Goal: Transaction & Acquisition: Obtain resource

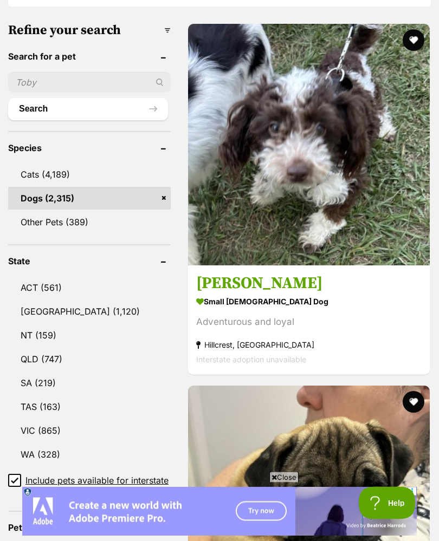
scroll to position [437, 0]
click at [38, 419] on link "VIC (865)" at bounding box center [89, 430] width 162 height 23
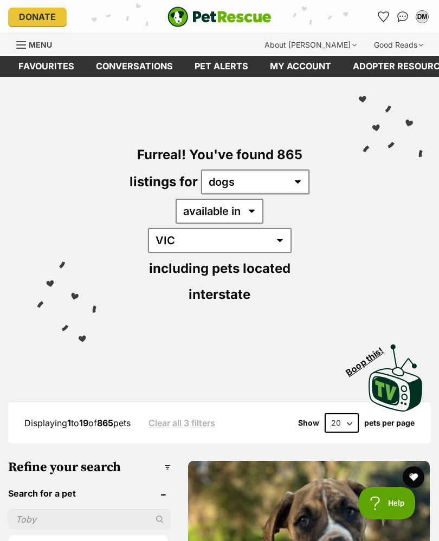
click at [385, 359] on img at bounding box center [395, 377] width 54 height 67
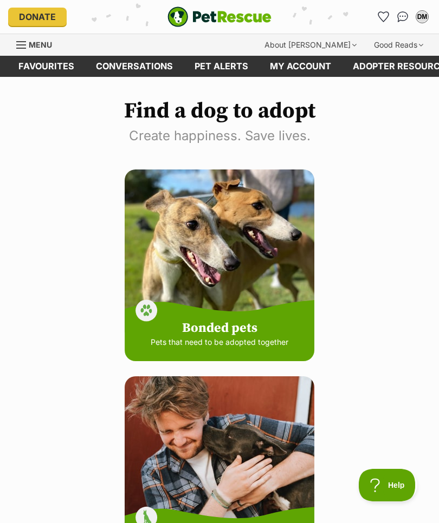
click at [293, 75] on link "My account" at bounding box center [300, 66] width 83 height 21
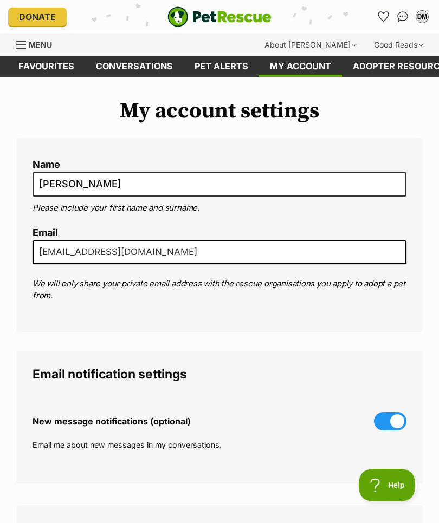
click at [397, 19] on img "Conversations" at bounding box center [402, 16] width 11 height 11
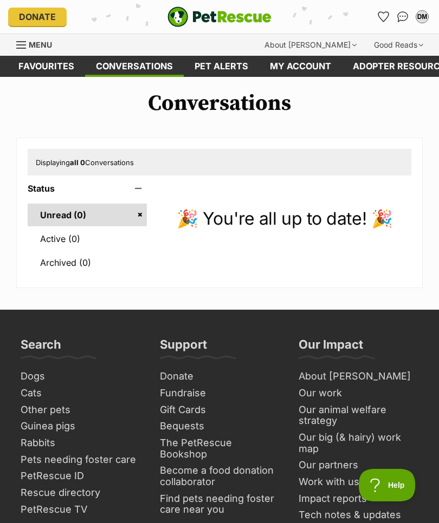
click at [413, 17] on button "DM" at bounding box center [421, 16] width 17 height 17
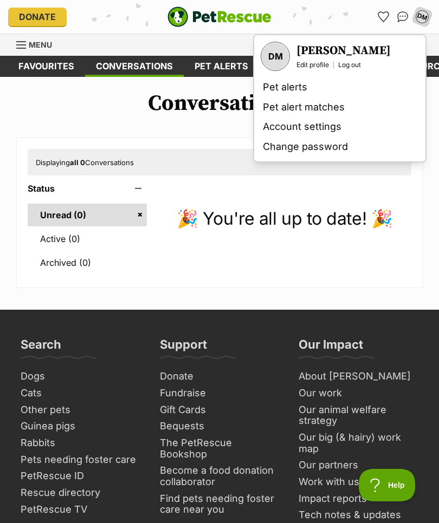
click at [276, 125] on link "Account settings" at bounding box center [339, 127] width 162 height 20
click at [239, 289] on main "Conversations Displaying all 0 Conversations Status Unread (0) Active (0) Archi…" at bounding box center [219, 193] width 439 height 233
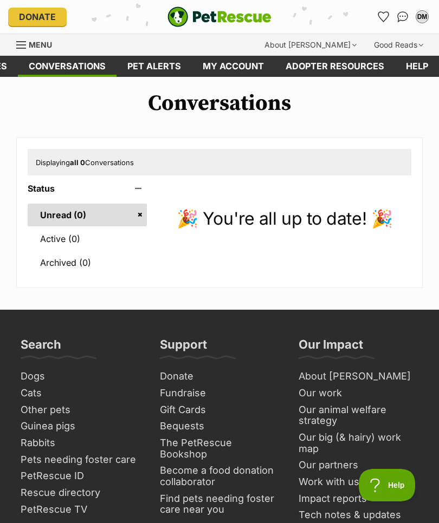
scroll to position [0, 66]
click at [26, 44] on div "Menu" at bounding box center [21, 45] width 11 height 9
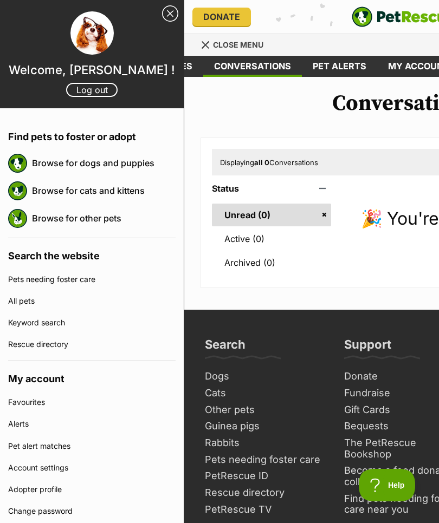
click at [71, 158] on link "Browse for dogs and puppies" at bounding box center [103, 163] width 143 height 23
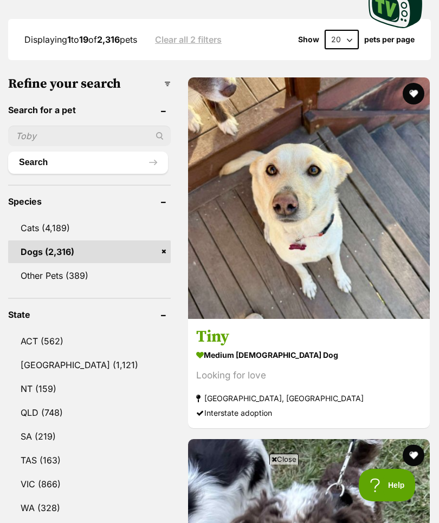
click at [38, 473] on link "VIC (866)" at bounding box center [89, 484] width 162 height 23
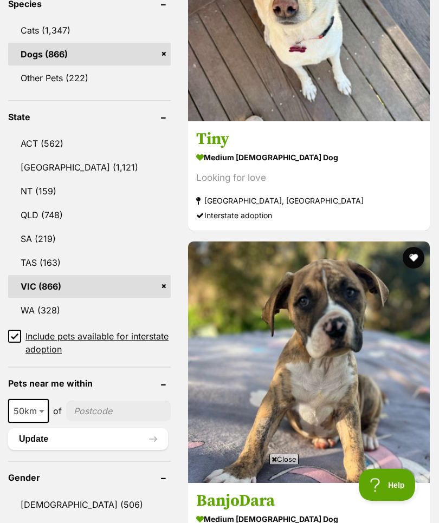
scroll to position [581, 0]
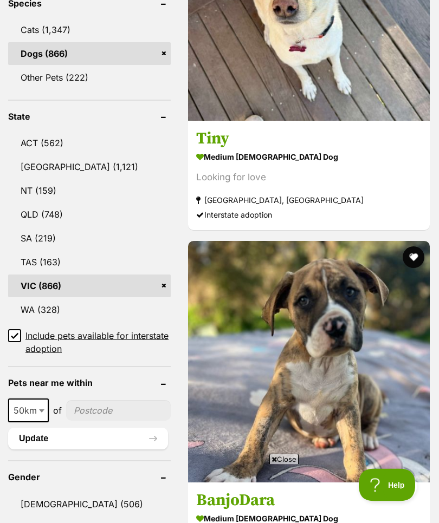
click at [129, 428] on button "Update" at bounding box center [88, 439] width 160 height 22
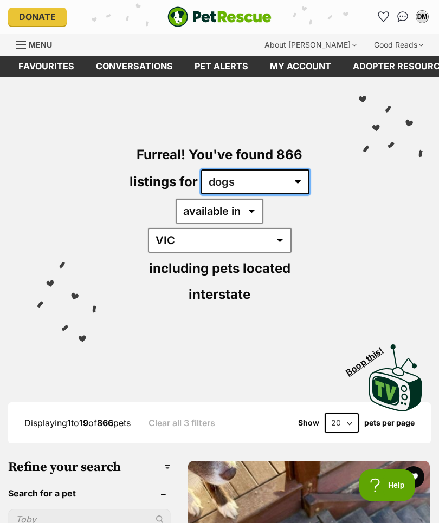
click at [284, 181] on select "any type of pet cats dogs other pets" at bounding box center [255, 181] width 108 height 25
click at [294, 180] on select "any type of pet cats dogs other pets" at bounding box center [255, 181] width 108 height 25
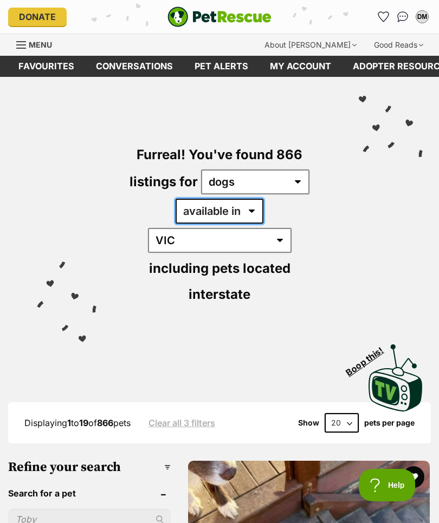
click at [210, 210] on select "available in located in" at bounding box center [219, 211] width 88 height 25
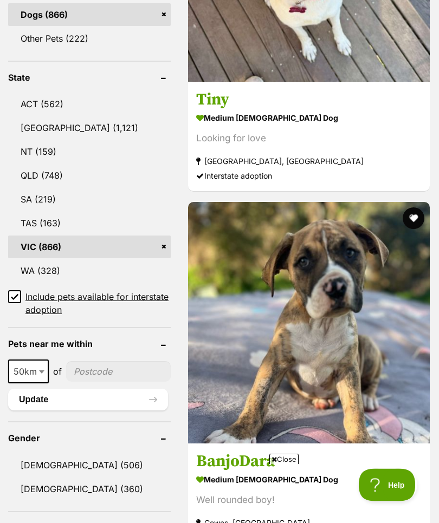
scroll to position [620, 0]
click at [81, 361] on input"] "postcode" at bounding box center [118, 371] width 104 height 21
type input"] "3116"
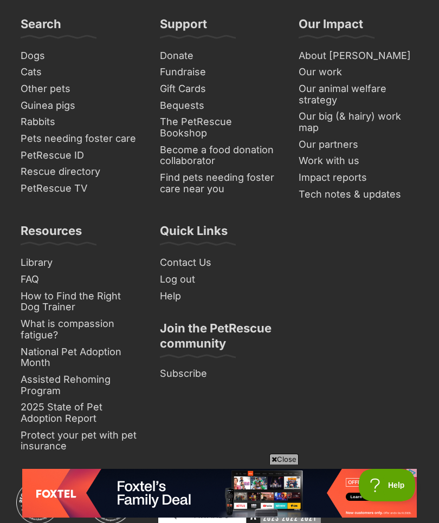
scroll to position [8477, 0]
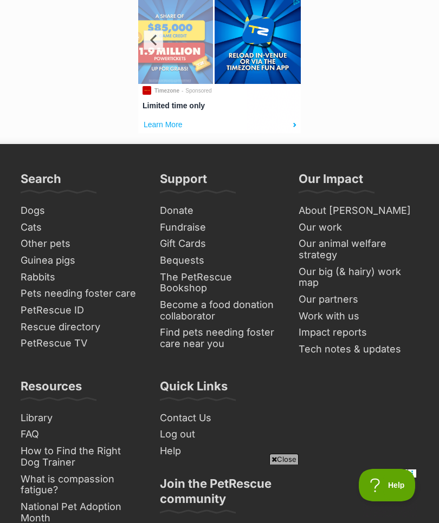
scroll to position [8545, 0]
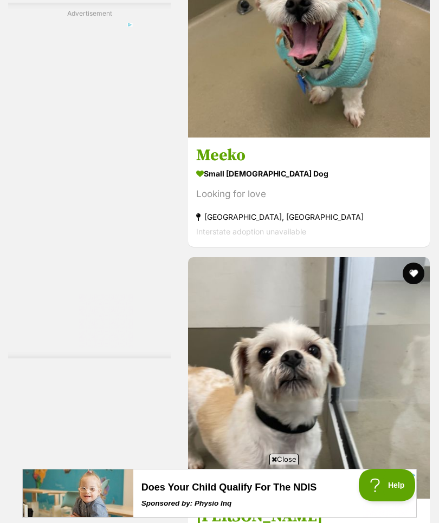
scroll to position [6246, 0]
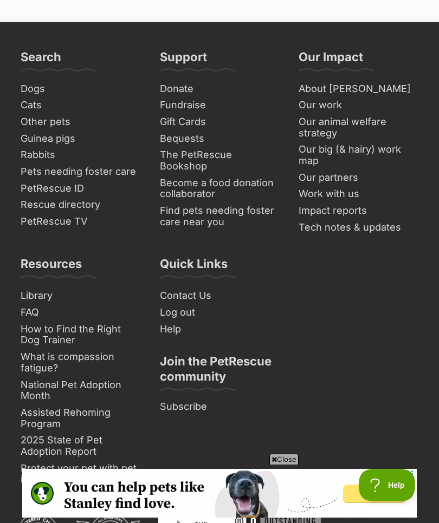
scroll to position [8434, 0]
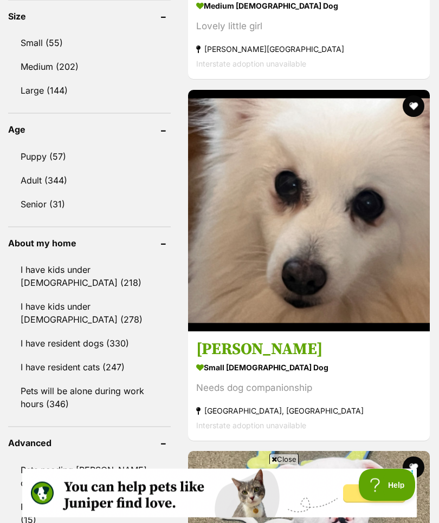
scroll to position [812, 0]
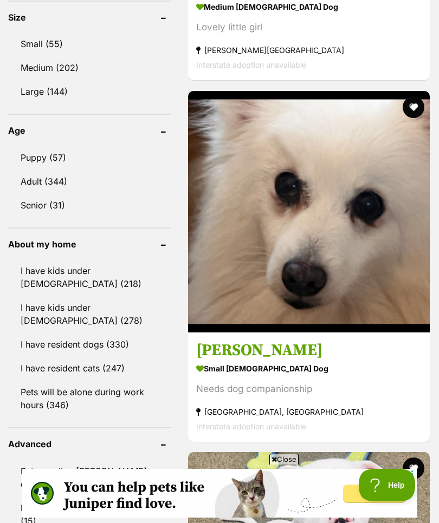
click at [206, 279] on img at bounding box center [308, 211] width 241 height 241
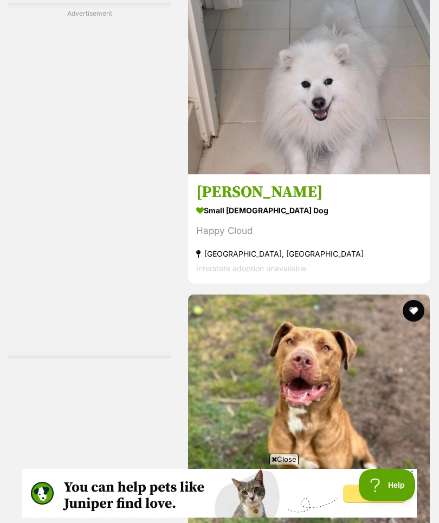
scroll to position [2965, 0]
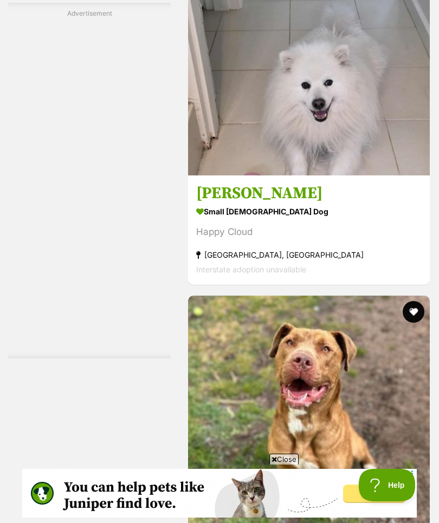
click at [222, 175] on img at bounding box center [308, 54] width 241 height 241
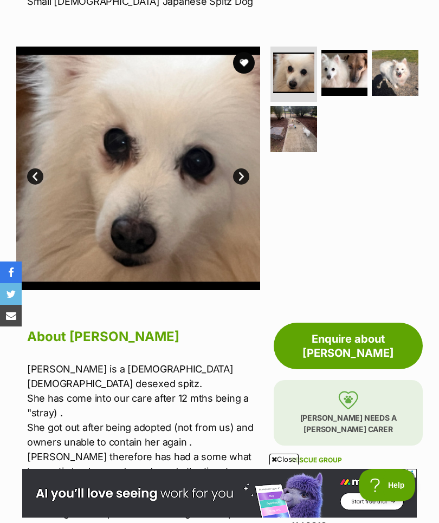
scroll to position [177, 0]
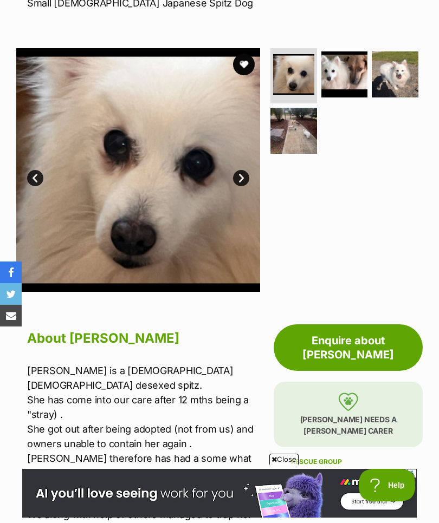
click at [236, 177] on link "Next" at bounding box center [241, 178] width 16 height 16
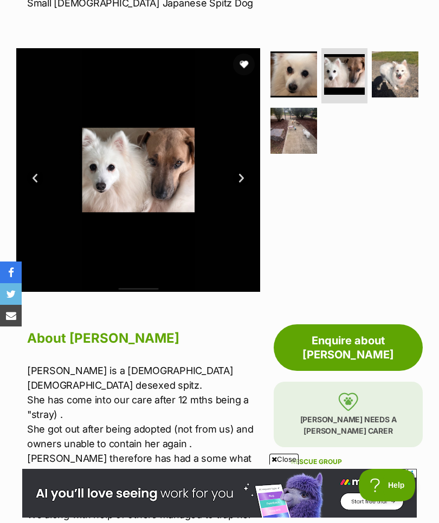
click at [238, 181] on link "Next" at bounding box center [241, 178] width 16 height 16
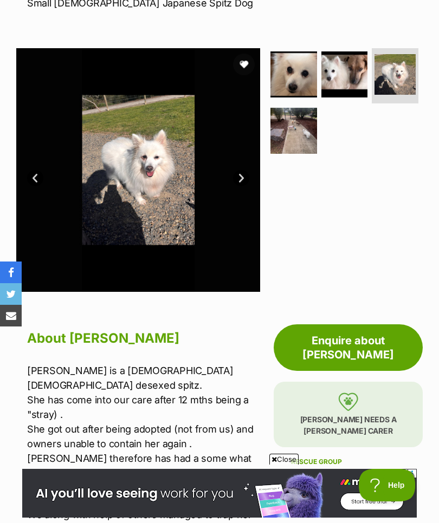
click at [237, 179] on link "Next" at bounding box center [241, 178] width 16 height 16
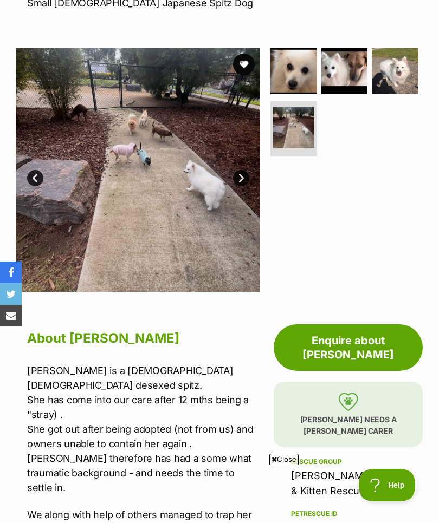
scroll to position [0, 0]
click at [237, 174] on link "Next" at bounding box center [241, 178] width 16 height 16
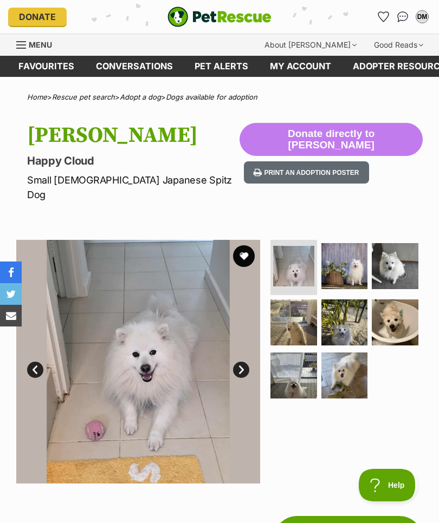
click at [236, 362] on link "Next" at bounding box center [241, 370] width 16 height 16
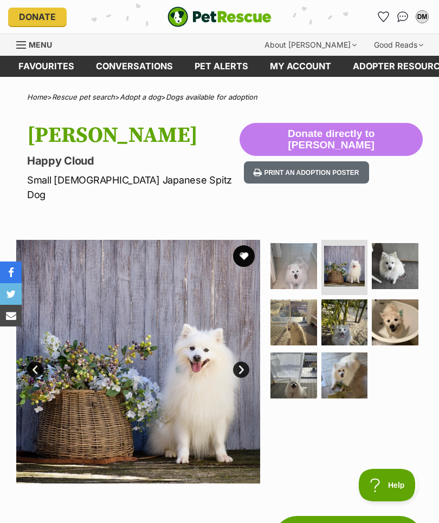
click at [234, 344] on img at bounding box center [138, 362] width 244 height 244
click at [237, 362] on link "Next" at bounding box center [241, 370] width 16 height 16
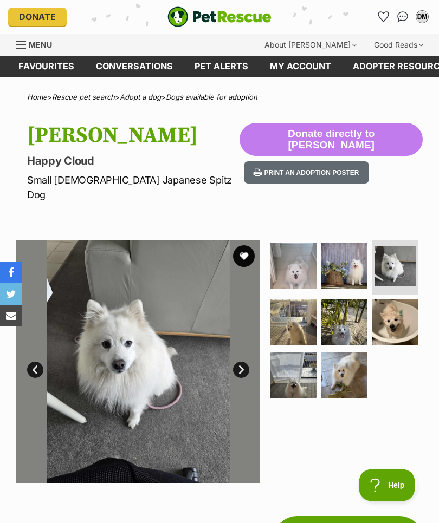
click at [238, 362] on link "Next" at bounding box center [241, 370] width 16 height 16
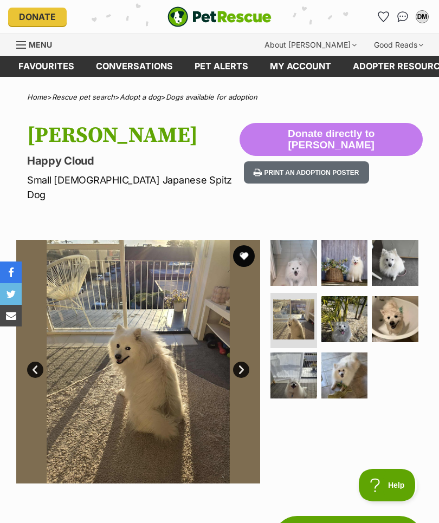
click at [235, 362] on link "Next" at bounding box center [241, 370] width 16 height 16
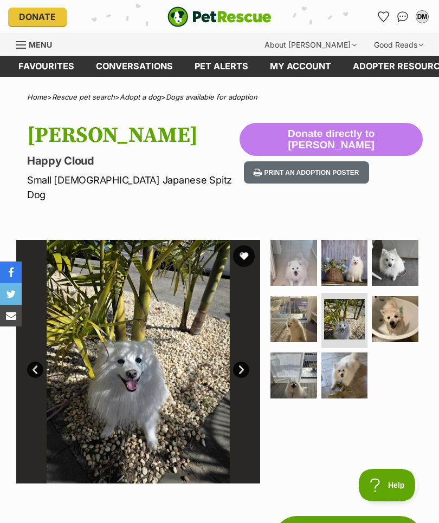
click at [237, 362] on link "Next" at bounding box center [241, 370] width 16 height 16
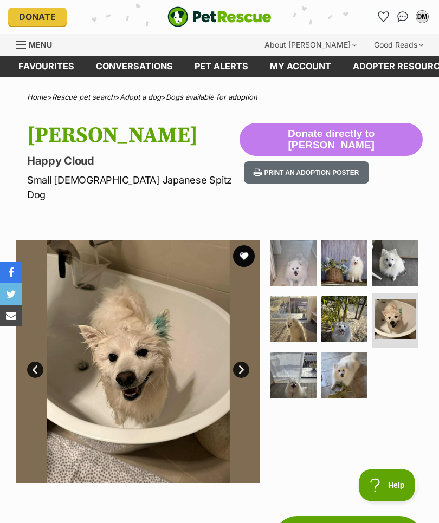
click at [236, 362] on link "Next" at bounding box center [241, 370] width 16 height 16
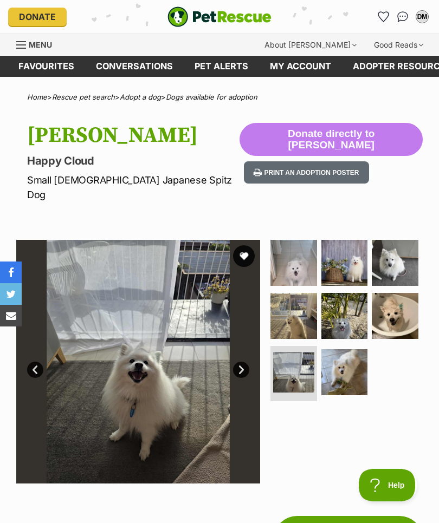
click at [234, 362] on link "Next" at bounding box center [241, 370] width 16 height 16
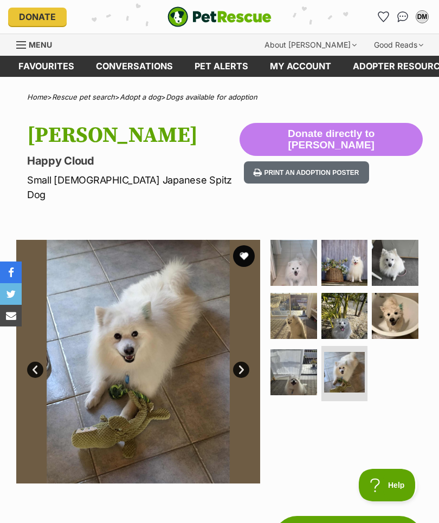
click at [234, 362] on link "Next" at bounding box center [241, 370] width 16 height 16
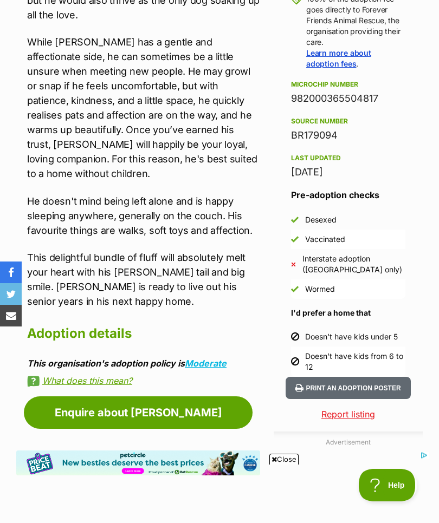
click at [305, 377] on button "Print an adoption poster" at bounding box center [347, 388] width 125 height 22
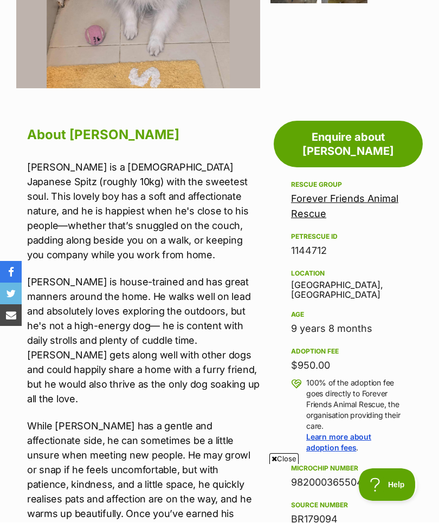
scroll to position [395, 0]
click at [373, 191] on div "Forever Friends Animal Rescue" at bounding box center [348, 206] width 114 height 30
click at [370, 193] on link "Forever Friends Animal Rescue" at bounding box center [344, 206] width 107 height 27
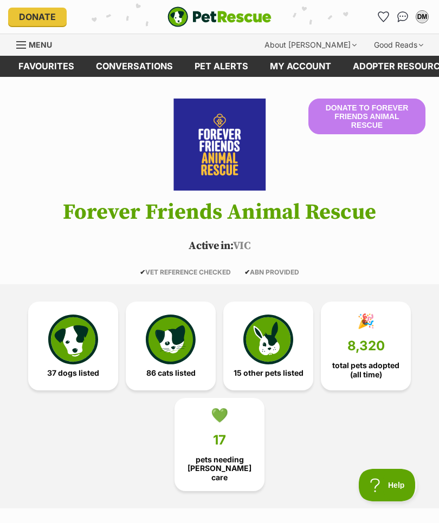
click at [68, 330] on img at bounding box center [73, 340] width 50 height 50
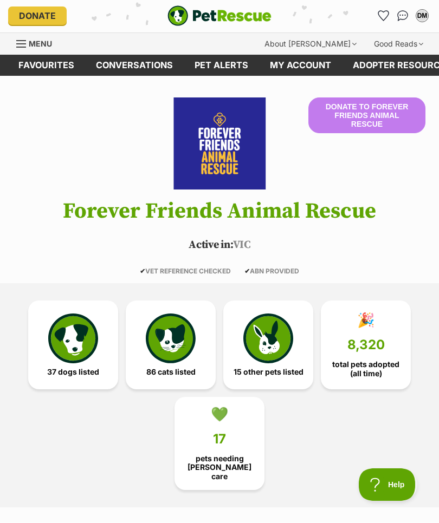
scroll to position [1, 0]
click at [64, 330] on img at bounding box center [73, 338] width 50 height 50
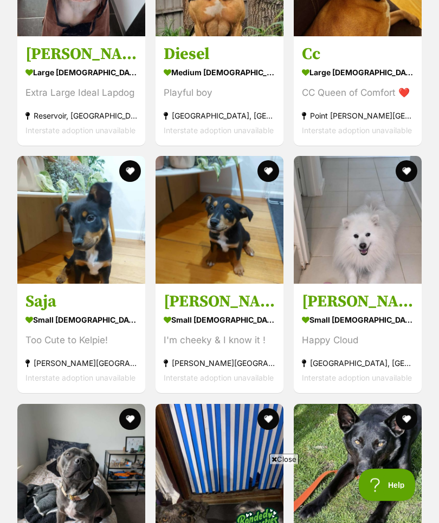
scroll to position [3740, 0]
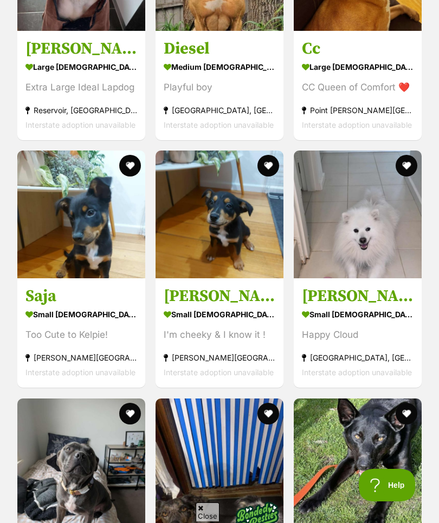
click at [347, 230] on img at bounding box center [357, 215] width 128 height 128
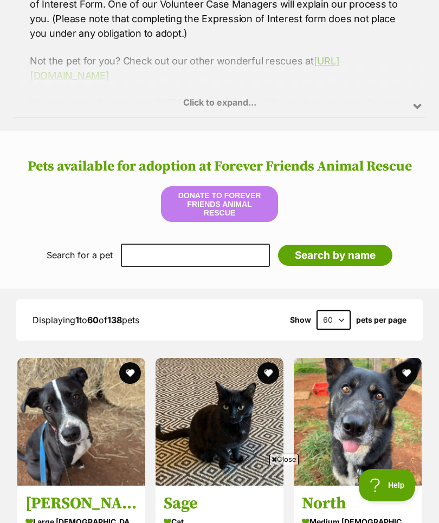
scroll to position [1015, 0]
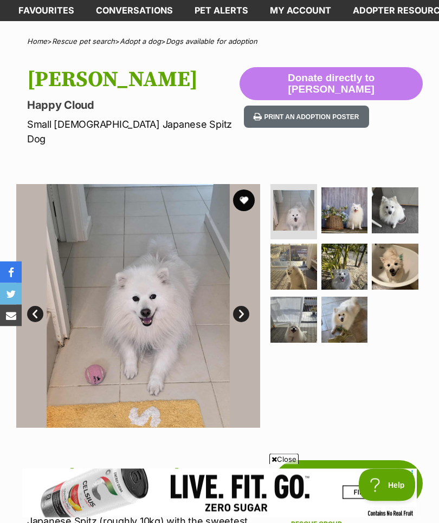
scroll to position [48, 0]
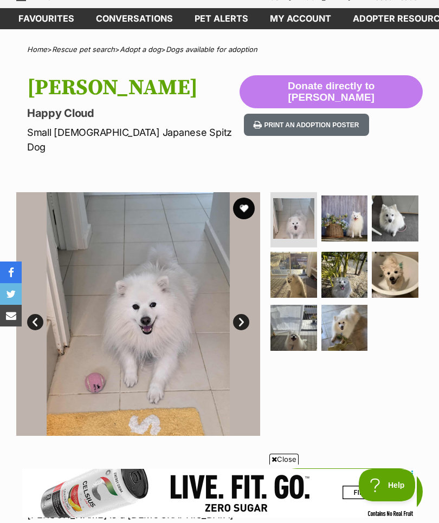
click at [239, 314] on link "Next" at bounding box center [241, 322] width 16 height 16
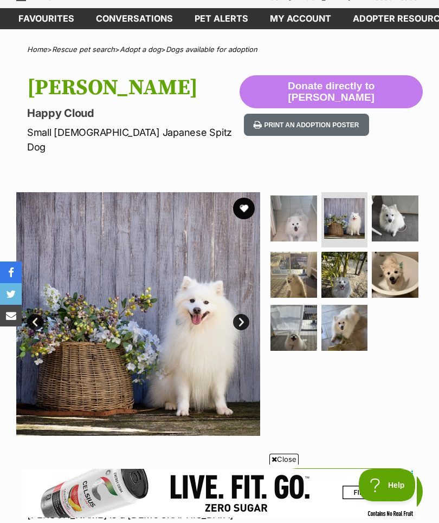
scroll to position [0, 0]
click at [234, 314] on link "Next" at bounding box center [241, 322] width 16 height 16
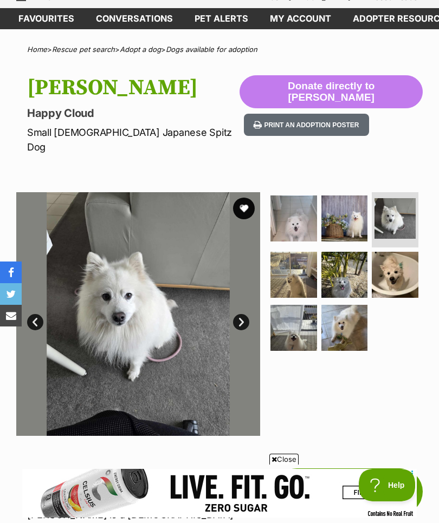
click at [233, 314] on link "Next" at bounding box center [241, 322] width 16 height 16
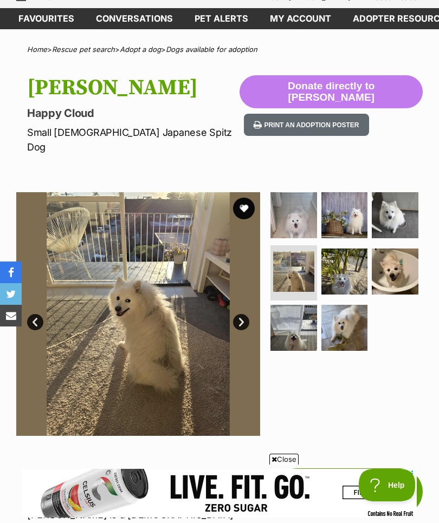
click at [233, 314] on link "Next" at bounding box center [241, 322] width 16 height 16
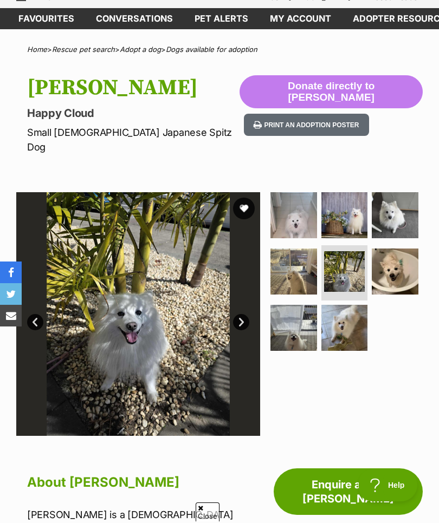
click at [234, 314] on link "Next" at bounding box center [241, 322] width 16 height 16
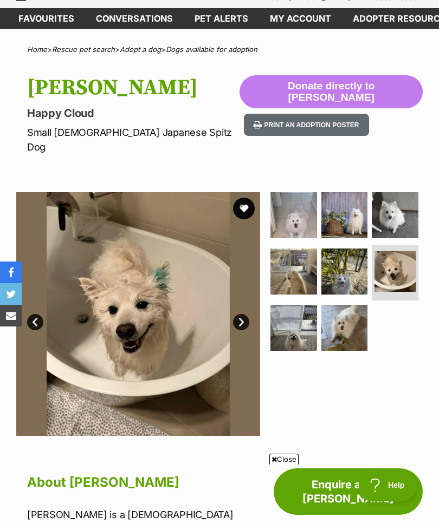
click at [236, 314] on link "Next" at bounding box center [241, 322] width 16 height 16
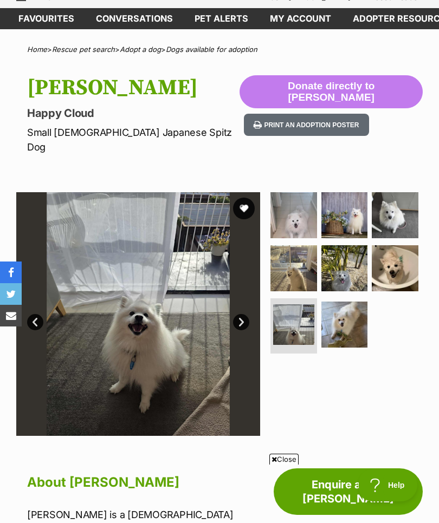
click at [235, 314] on link "Next" at bounding box center [241, 322] width 16 height 16
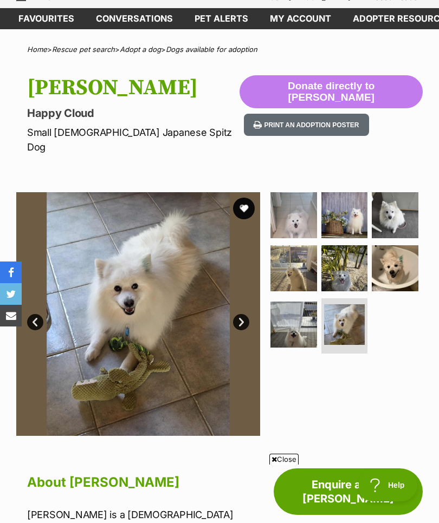
click at [236, 314] on link "Next" at bounding box center [241, 322] width 16 height 16
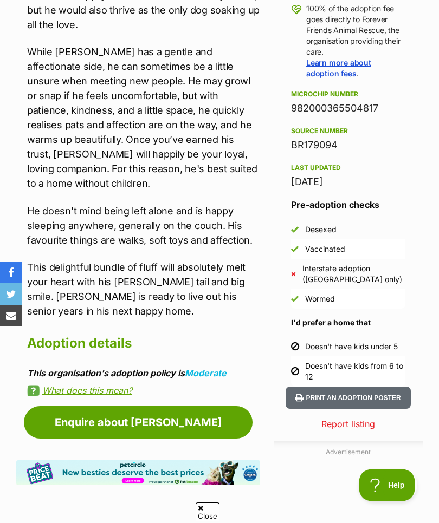
click at [129, 406] on link "Enquire about Louis" at bounding box center [138, 422] width 228 height 32
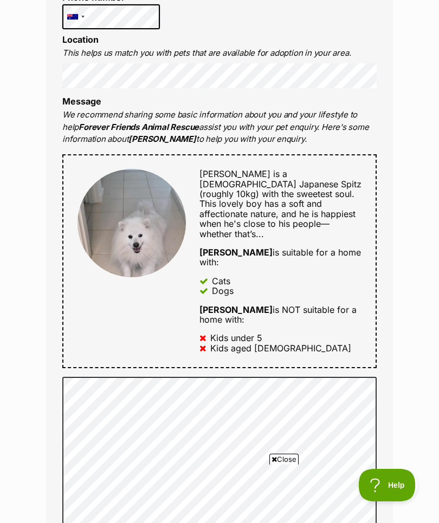
scroll to position [450, 0]
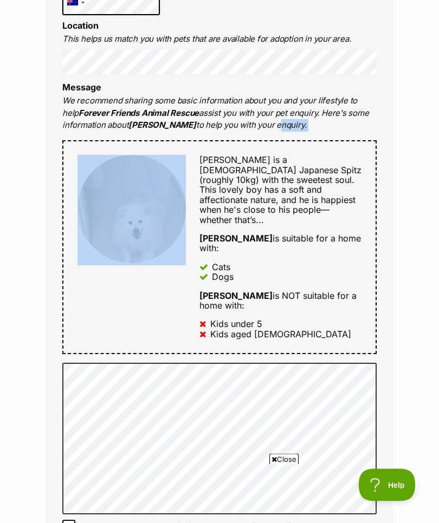
click at [7, 300] on div "Enquire about [PERSON_NAME] Want to increase your chances of a successful enqui…" at bounding box center [219, 384] width 439 height 1472
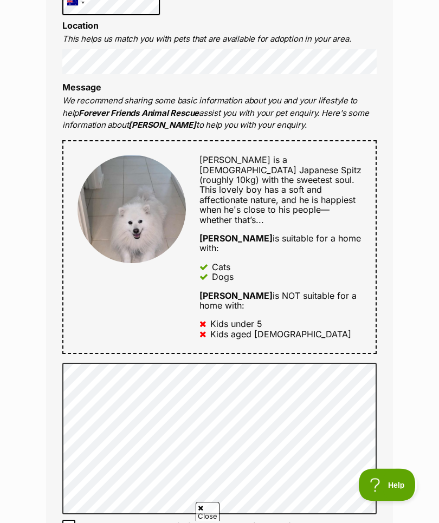
scroll to position [451, 0]
